Goal: Task Accomplishment & Management: Use online tool/utility

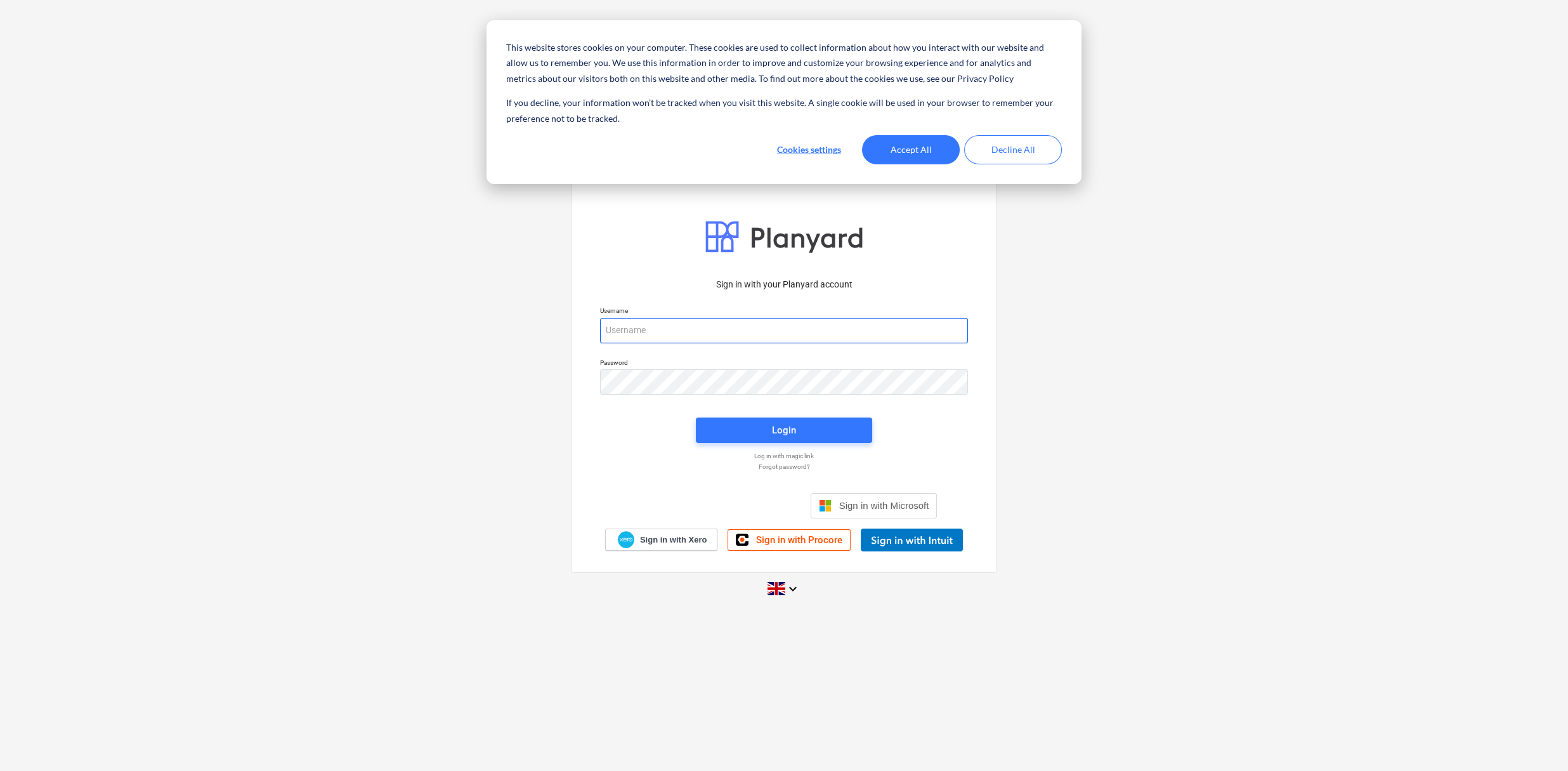
type input "[PERSON_NAME][EMAIL_ADDRESS][DOMAIN_NAME]"
click at [765, 433] on span "Login" at bounding box center [784, 431] width 146 height 17
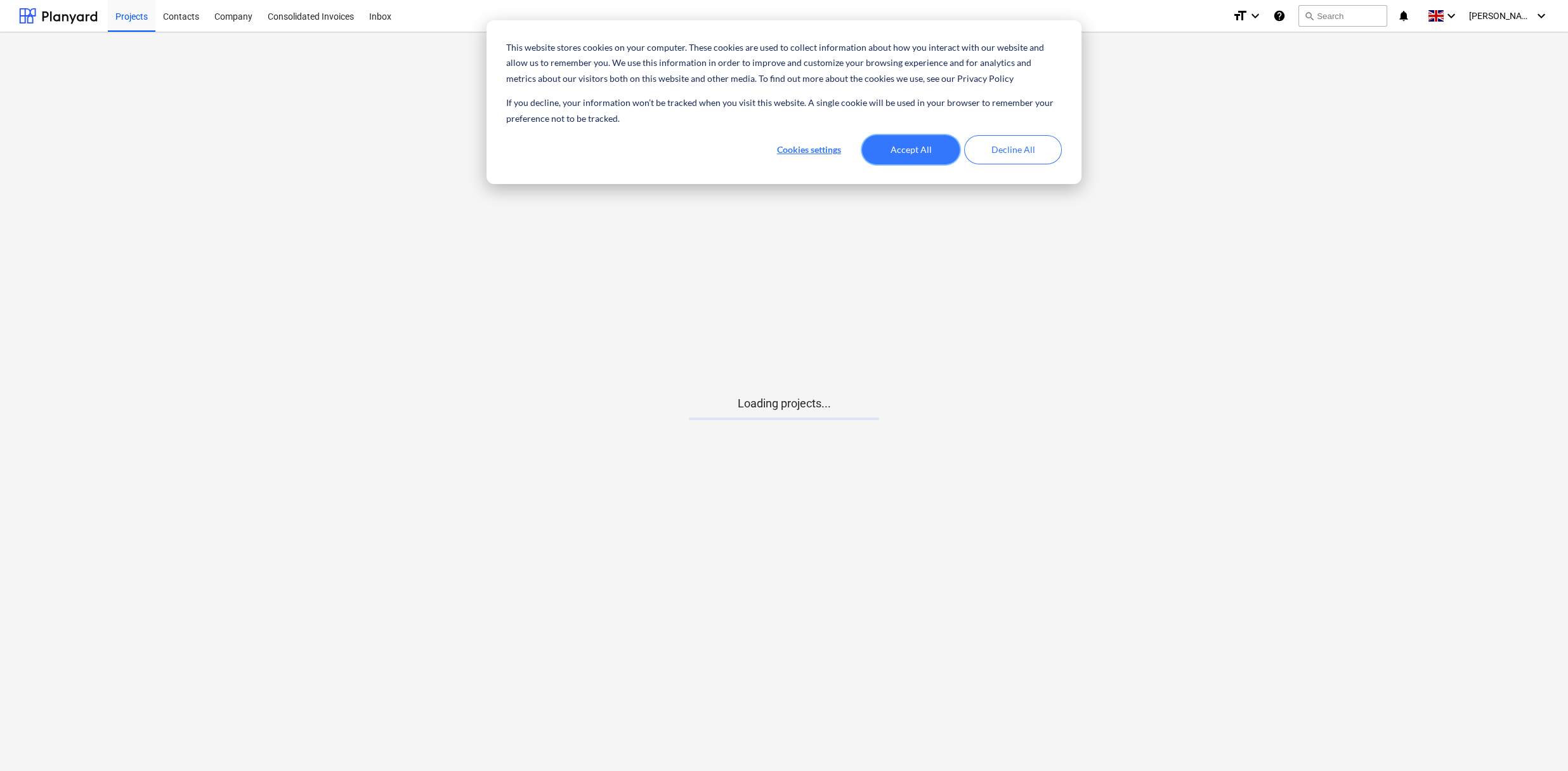
click at [897, 153] on button "Accept All" at bounding box center [911, 149] width 97 height 29
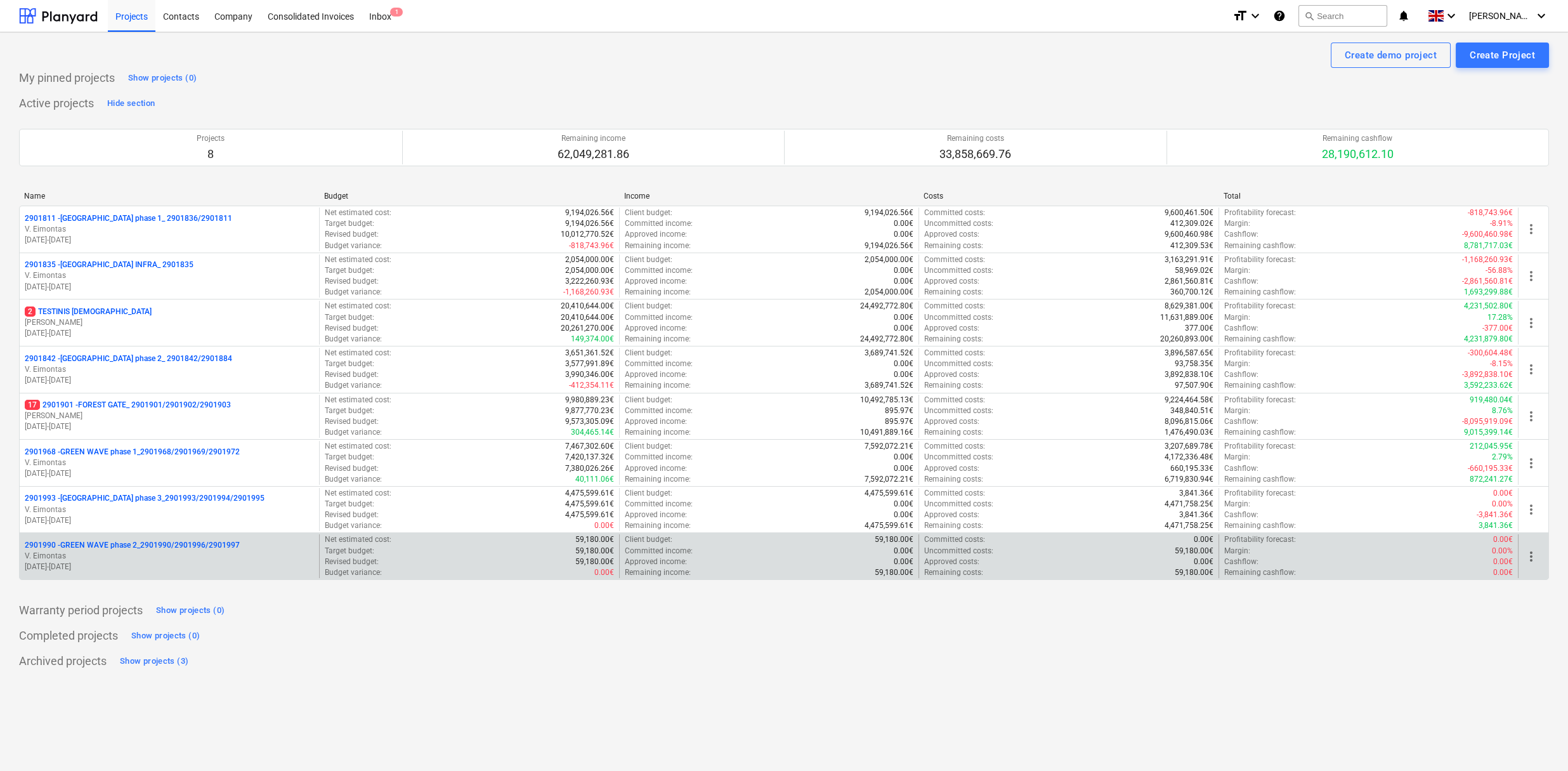
click at [115, 549] on p "2901990 - GREEN WAVE phase 2_2901990/2901996/2901997" at bounding box center [132, 545] width 215 height 11
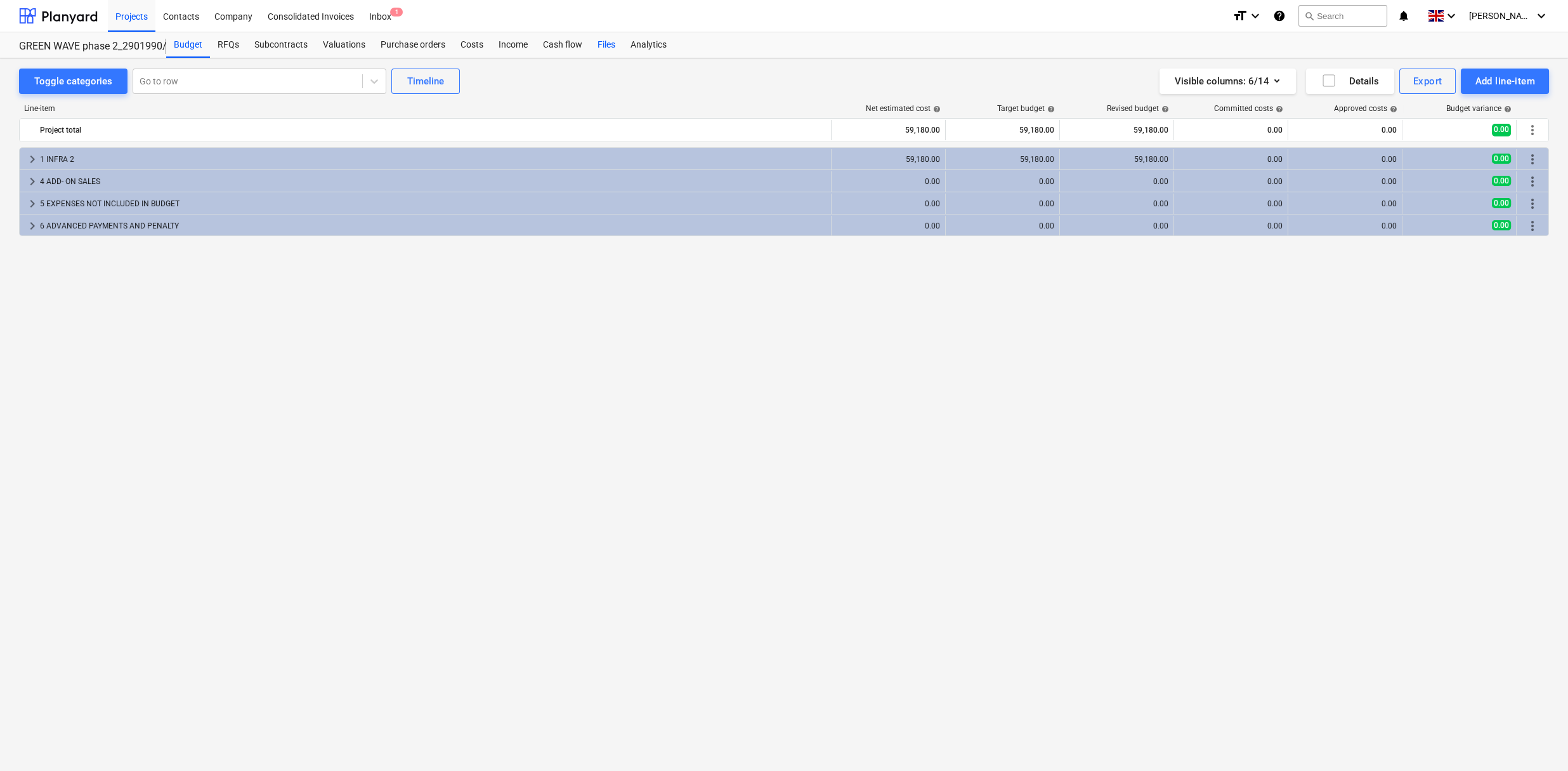
click at [594, 47] on div "Files" at bounding box center [606, 45] width 33 height 25
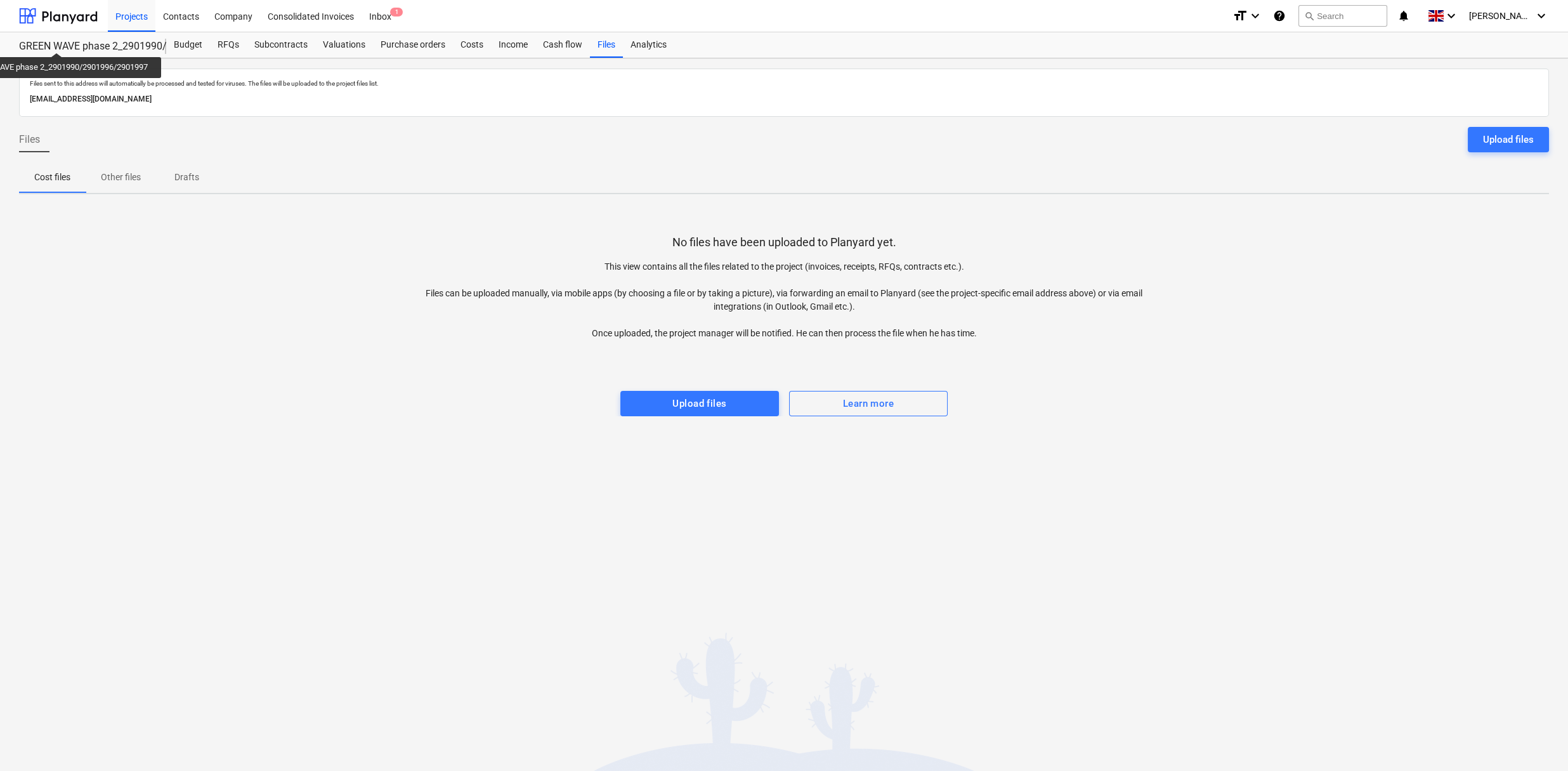
click at [62, 41] on div "GREEN WAVE phase 2_2901990/2901996/2901997" at bounding box center [85, 47] width 132 height 13
click at [661, 423] on div "Files sent to this address will automatically be processed and tested for virus…" at bounding box center [784, 415] width 1568 height 713
click at [680, 407] on div "Upload files" at bounding box center [699, 404] width 54 height 17
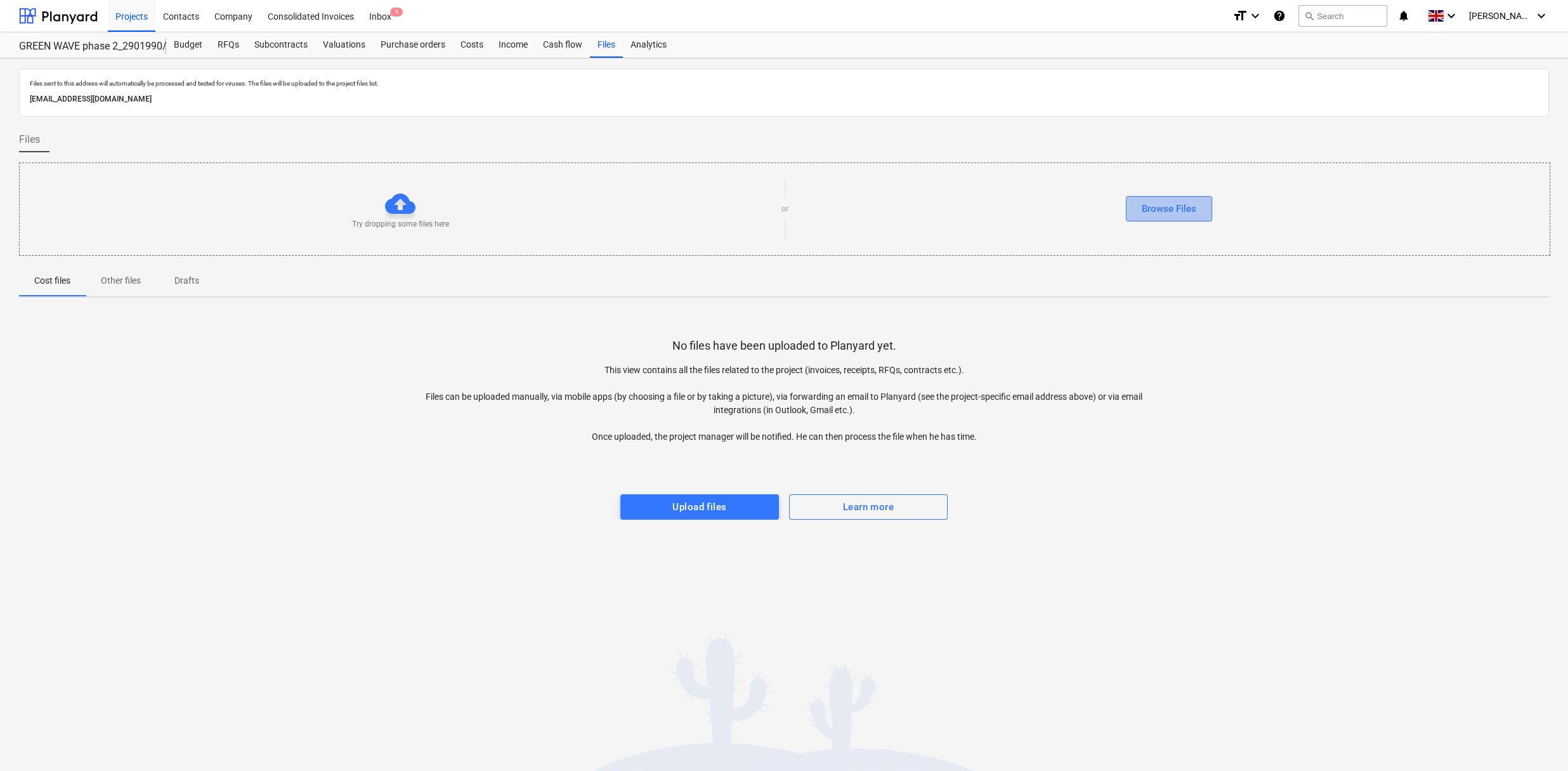
click at [1163, 207] on div "Browse Files" at bounding box center [1168, 209] width 55 height 17
